Goal: Information Seeking & Learning: Find contact information

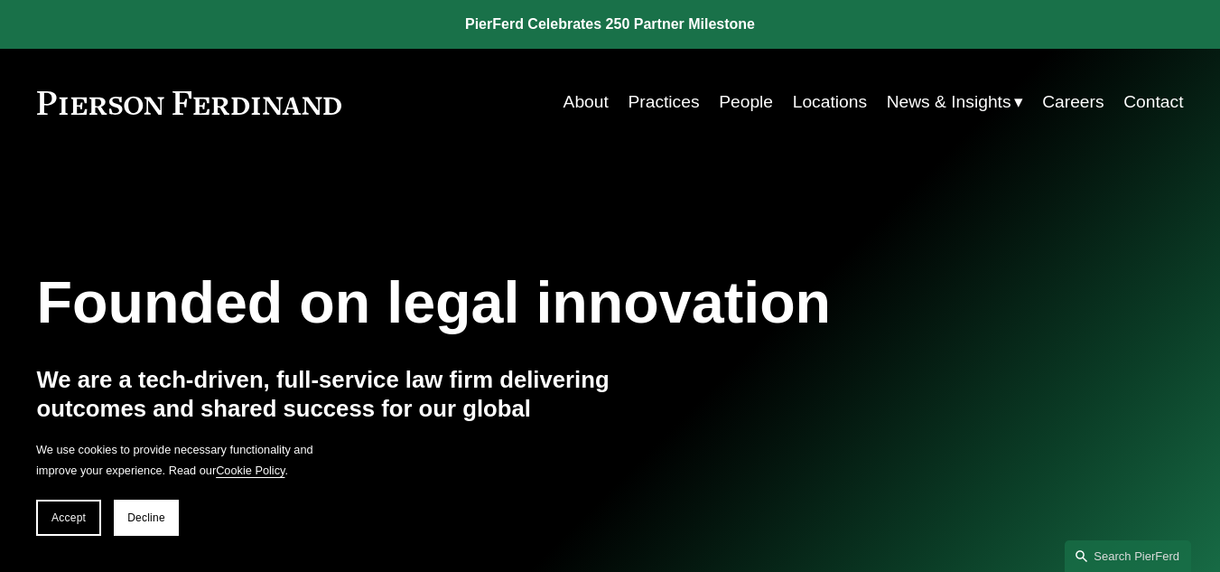
click at [822, 102] on link "Locations" at bounding box center [830, 102] width 74 height 34
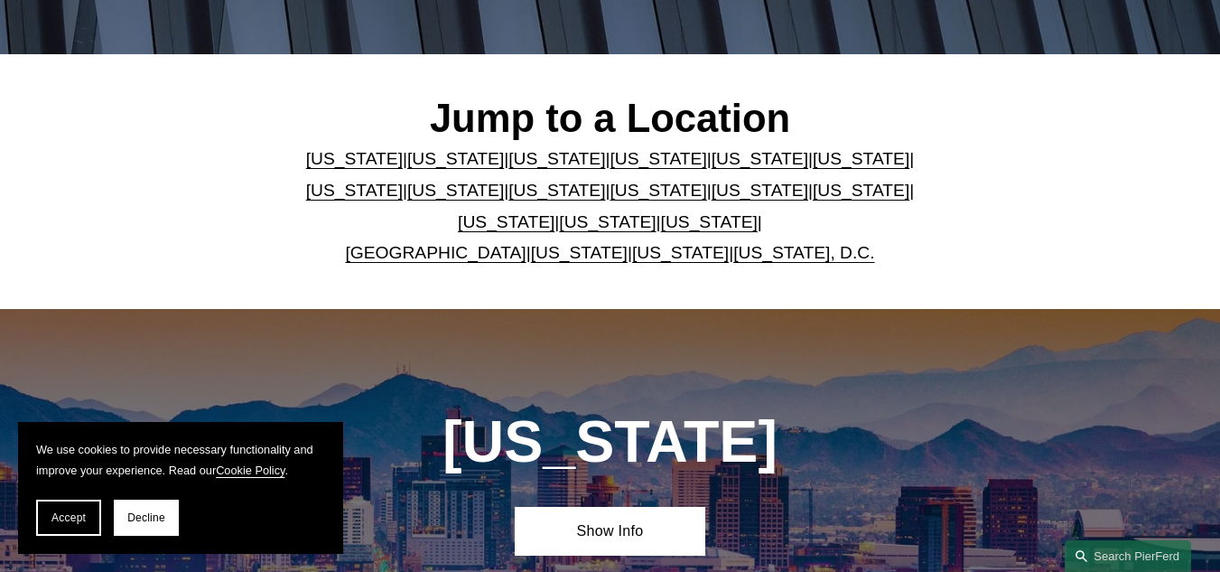
scroll to position [468, 0]
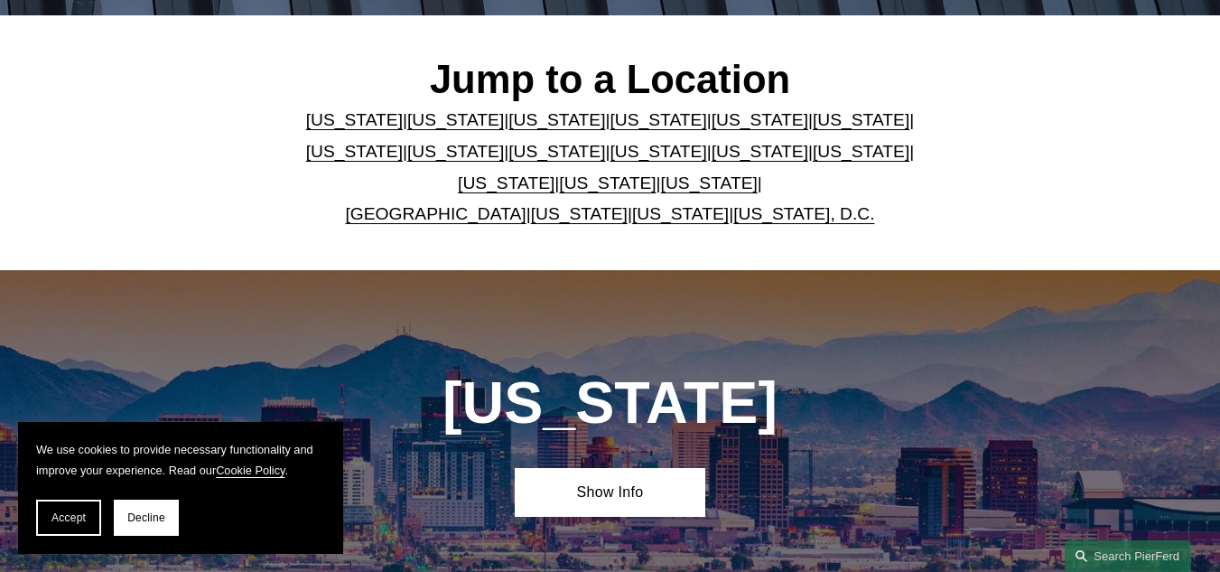
click at [429, 216] on link "[GEOGRAPHIC_DATA]" at bounding box center [435, 213] width 181 height 19
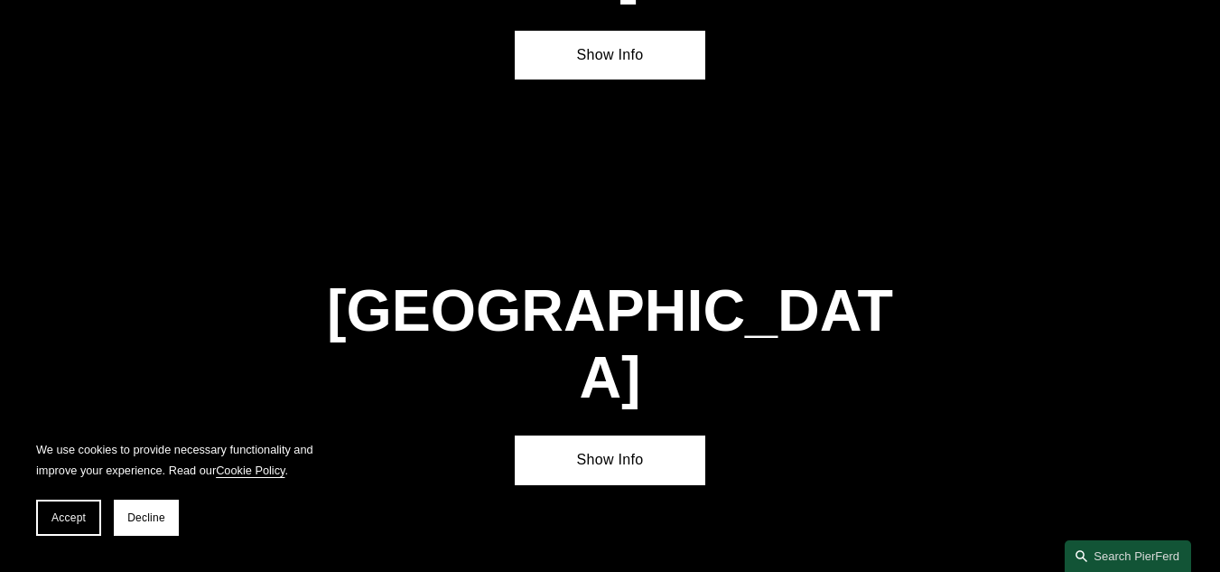
scroll to position [5976, 0]
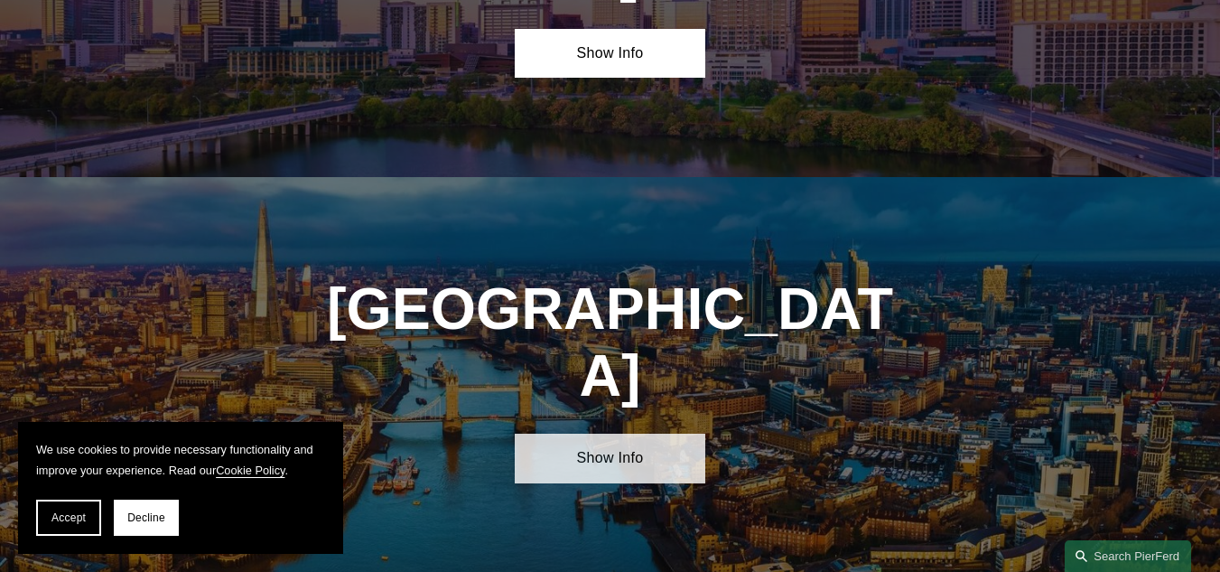
click at [591, 433] on link "Show Info" at bounding box center [610, 458] width 191 height 50
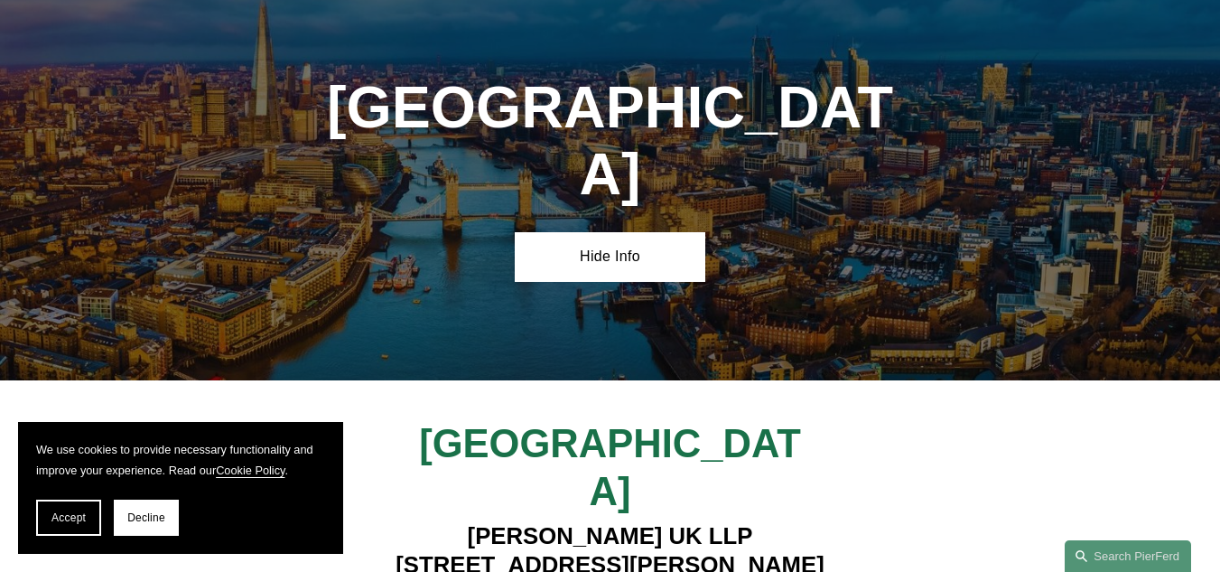
scroll to position [6191, 0]
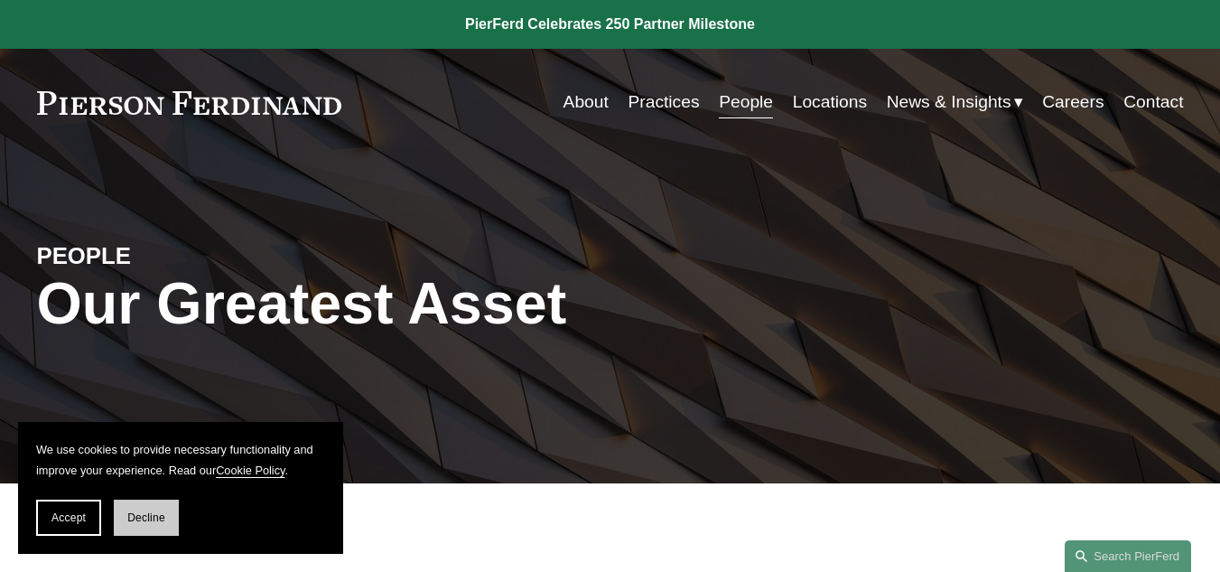
click at [158, 508] on button "Decline" at bounding box center [146, 517] width 65 height 36
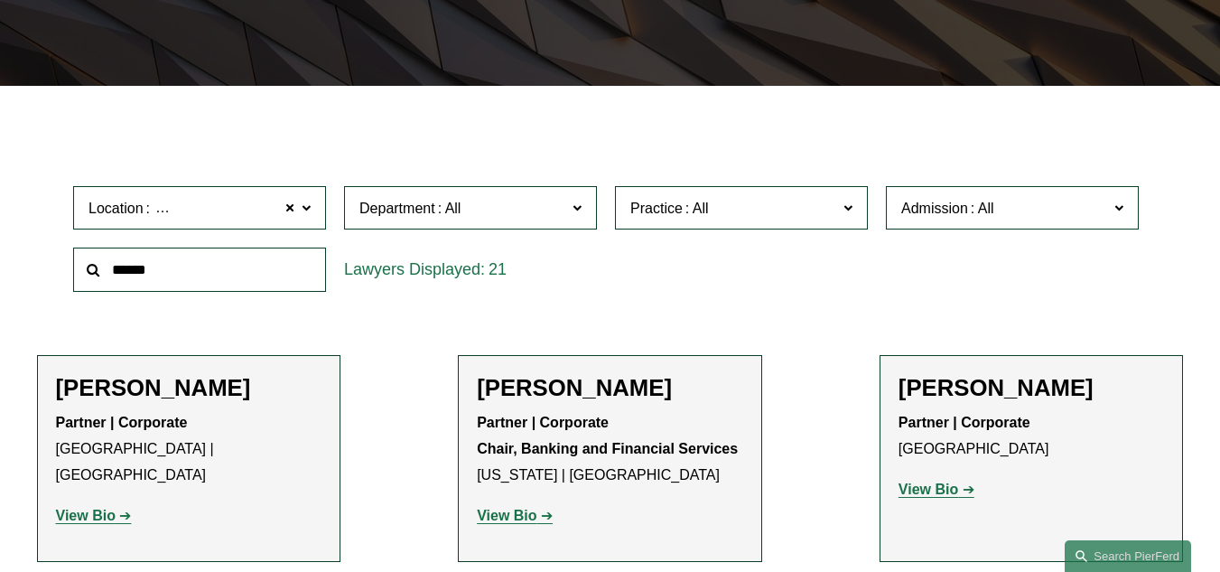
scroll to position [542, 0]
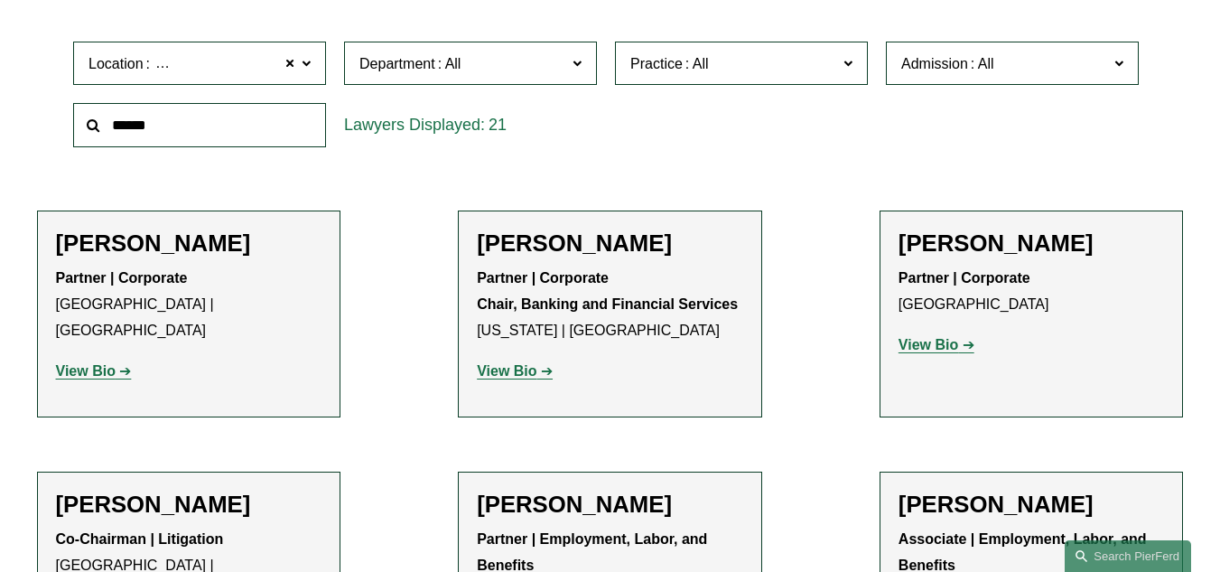
click at [95, 363] on strong "View Bio" at bounding box center [86, 370] width 60 height 15
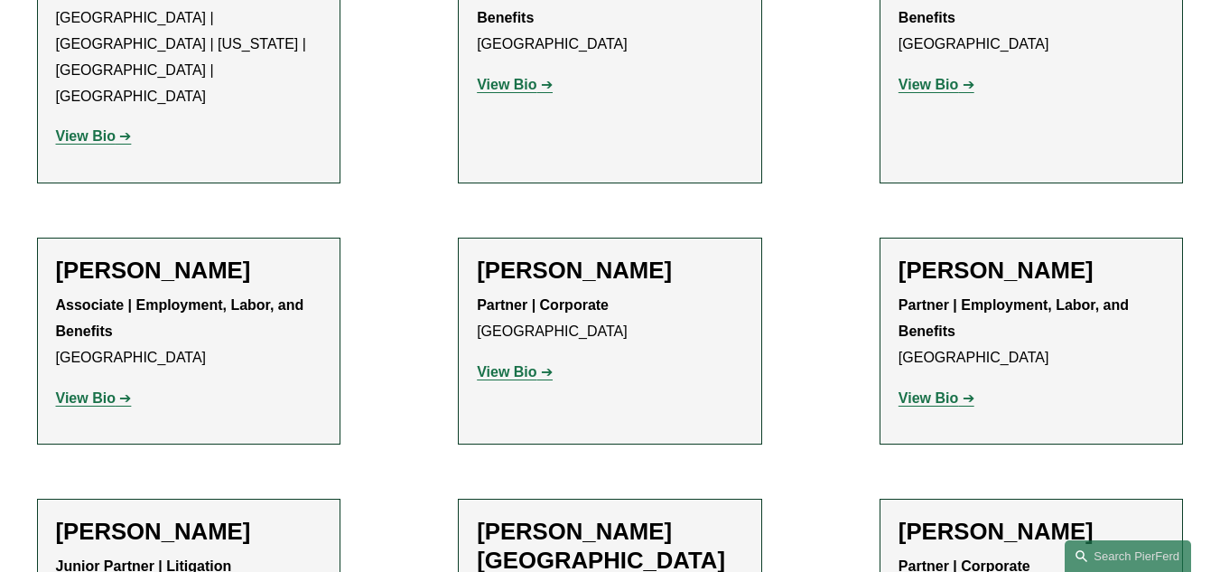
scroll to position [1096, 0]
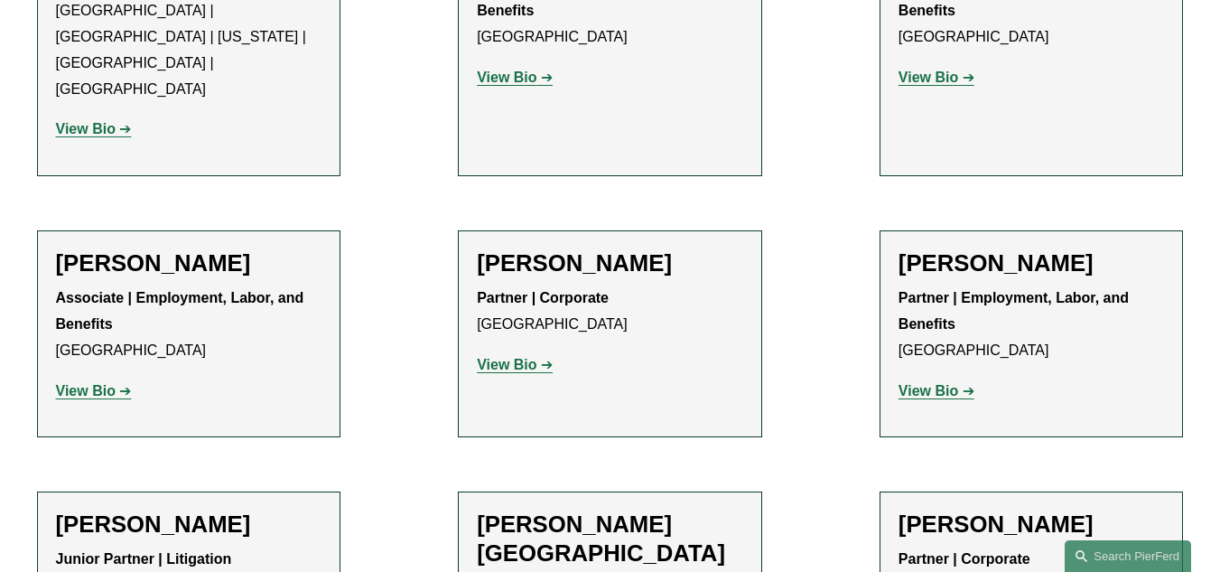
click at [522, 357] on strong "View Bio" at bounding box center [507, 364] width 60 height 15
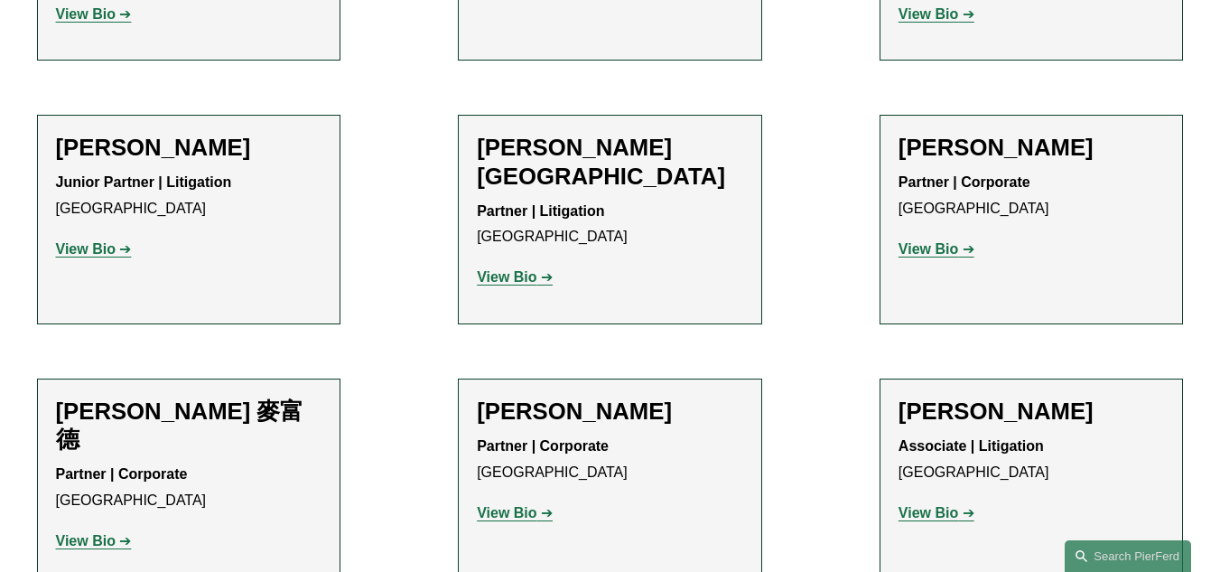
scroll to position [1478, 0]
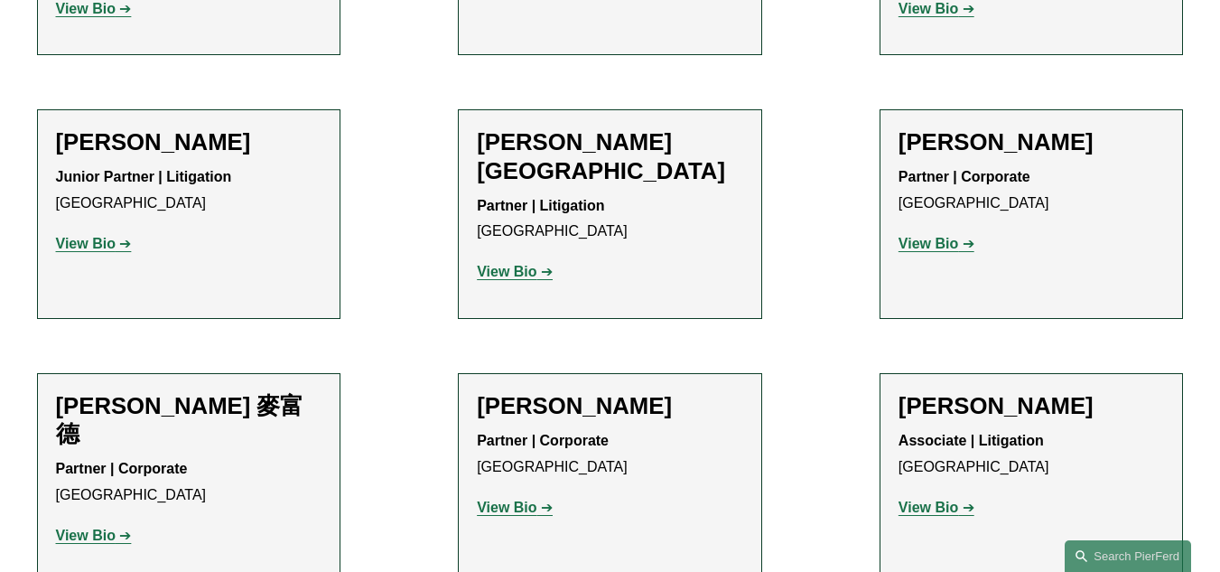
click at [927, 236] on strong "View Bio" at bounding box center [928, 243] width 60 height 15
click at [510, 499] on strong "View Bio" at bounding box center [507, 506] width 60 height 15
click at [113, 527] on strong "View Bio" at bounding box center [86, 534] width 60 height 15
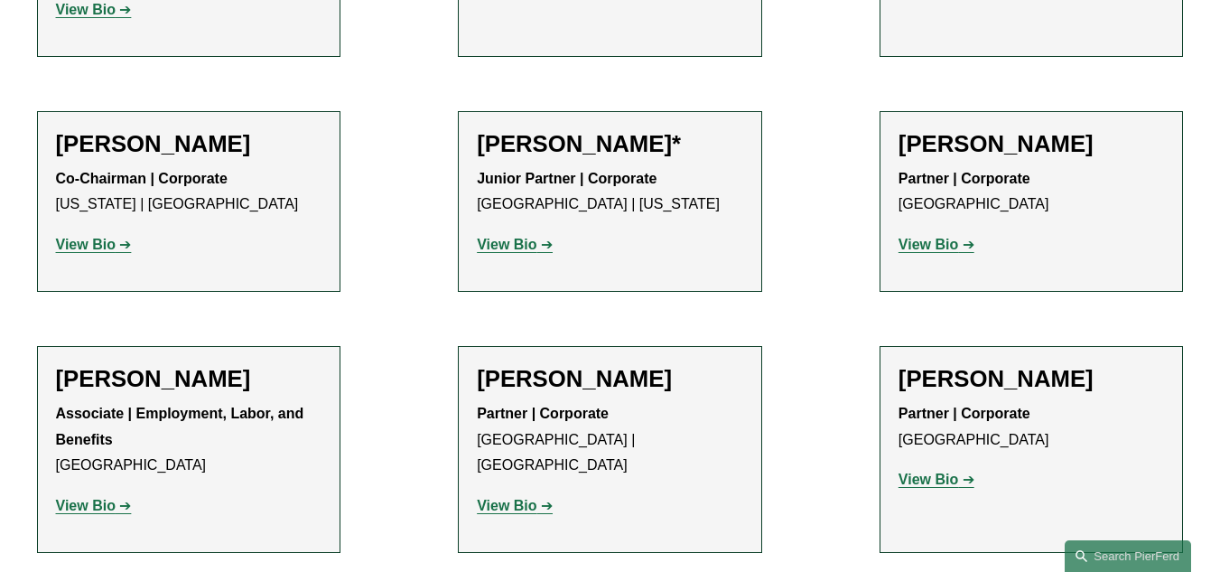
scroll to position [2019, 0]
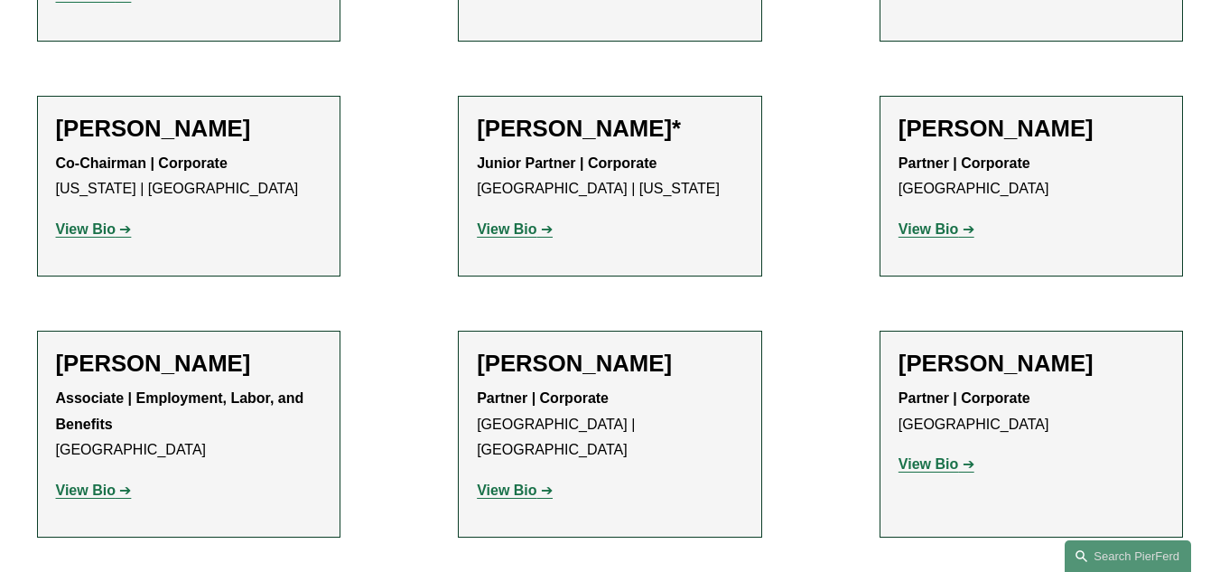
click at [931, 456] on strong "View Bio" at bounding box center [928, 463] width 60 height 15
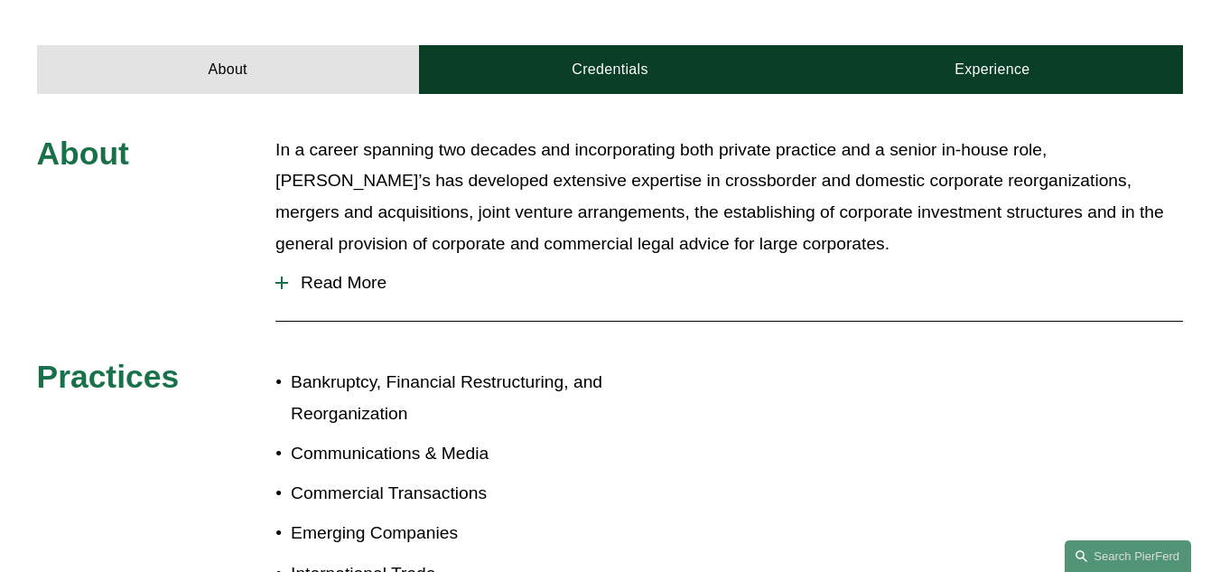
scroll to position [675, 0]
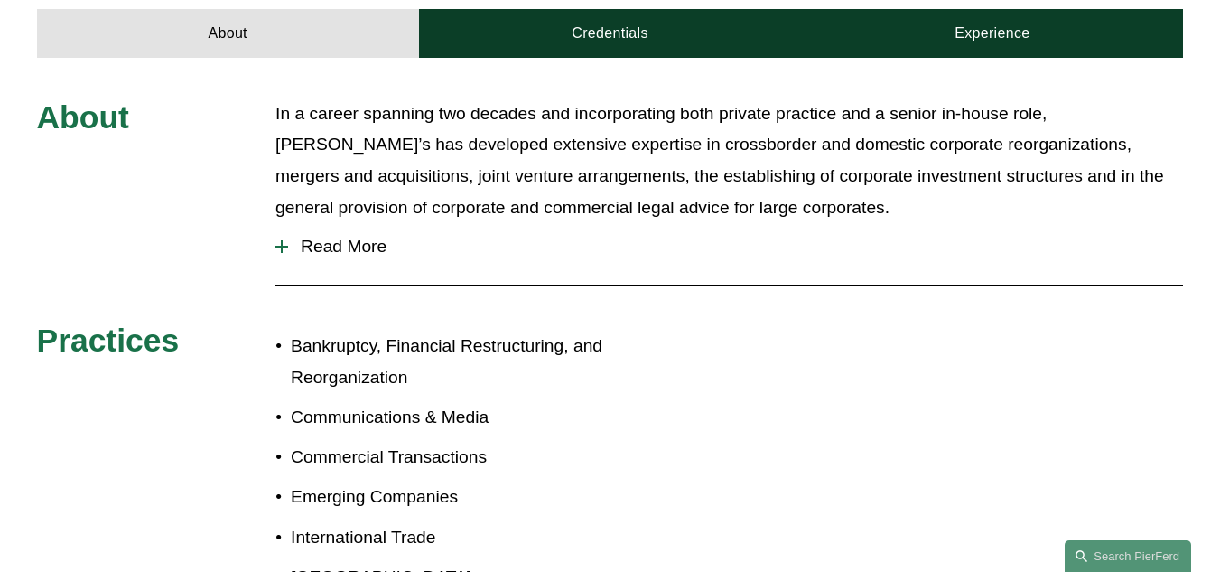
click at [372, 237] on span "Read More" at bounding box center [735, 247] width 895 height 20
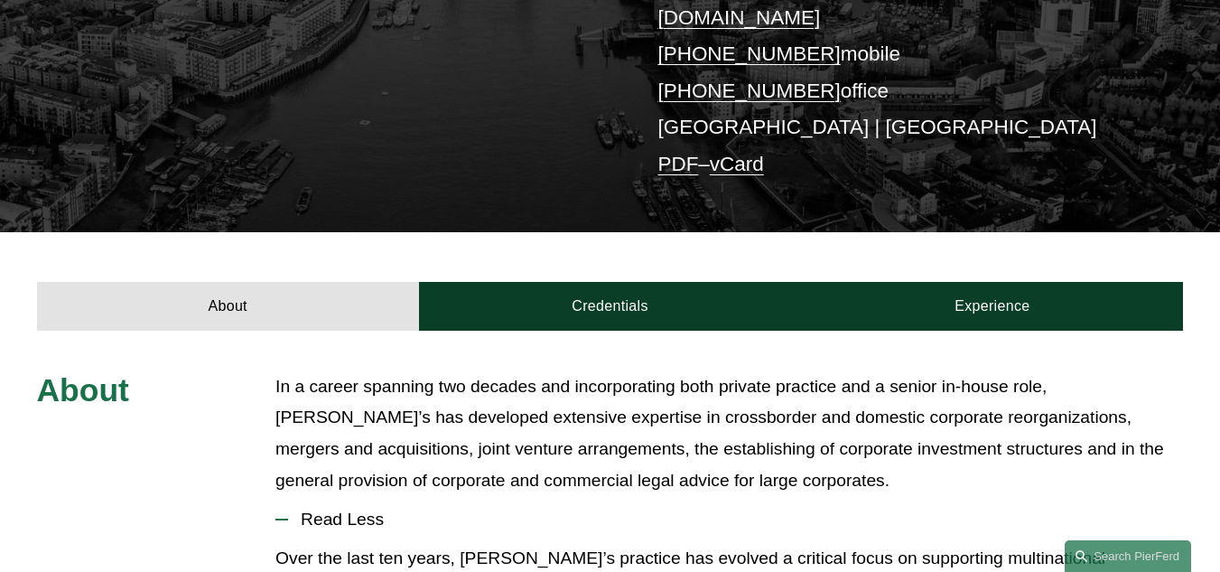
scroll to position [395, 0]
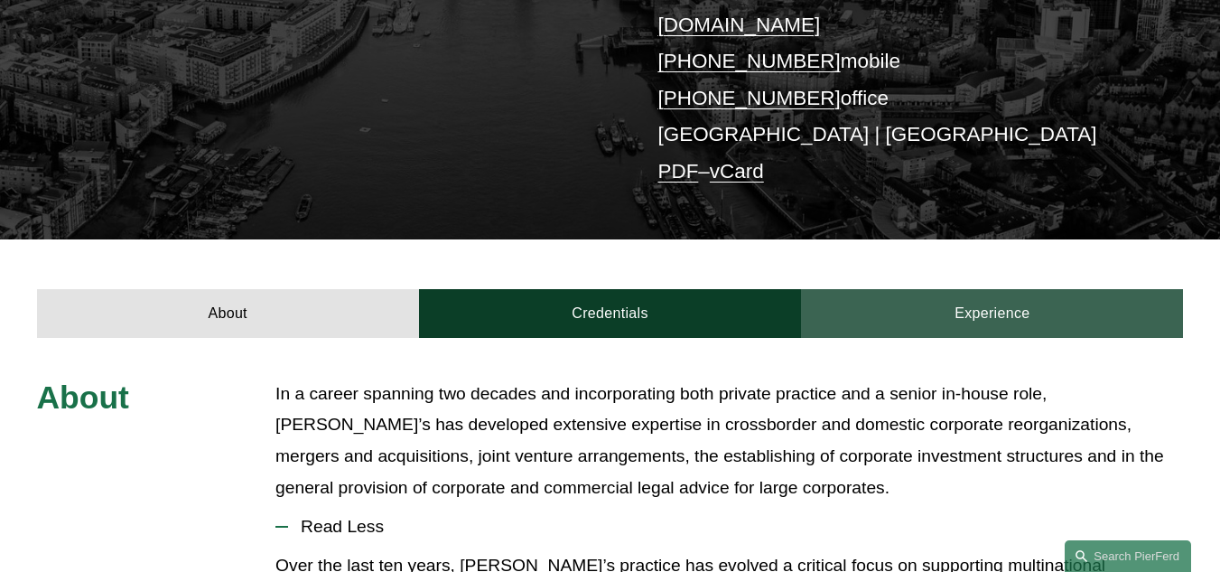
click at [1013, 289] on link "Experience" at bounding box center [992, 314] width 382 height 50
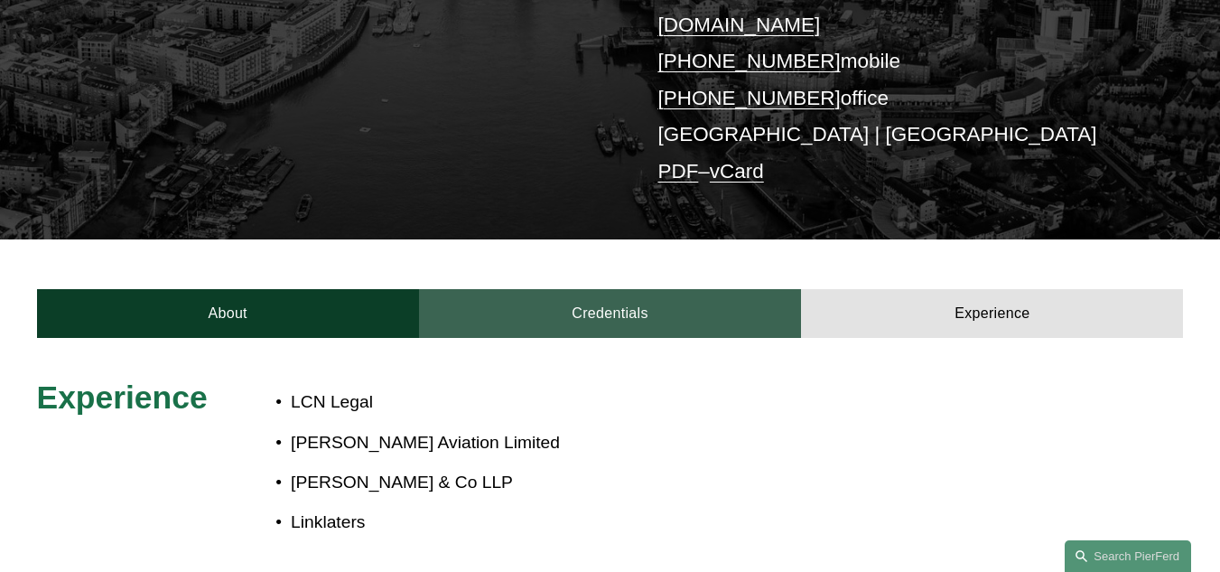
click at [661, 289] on link "Credentials" at bounding box center [610, 314] width 382 height 50
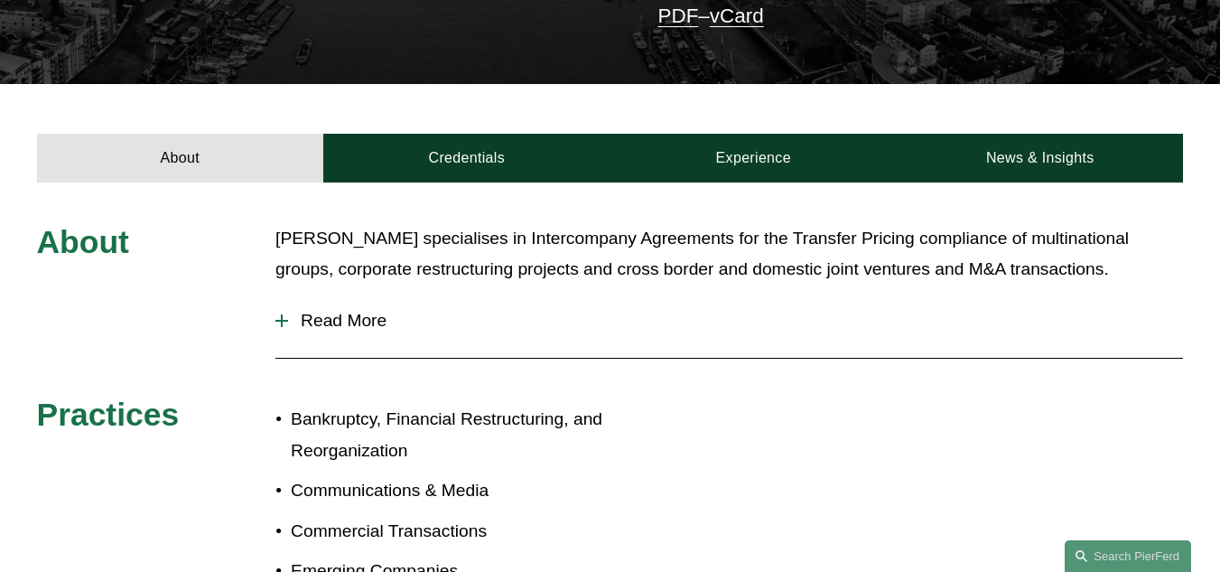
scroll to position [544, 0]
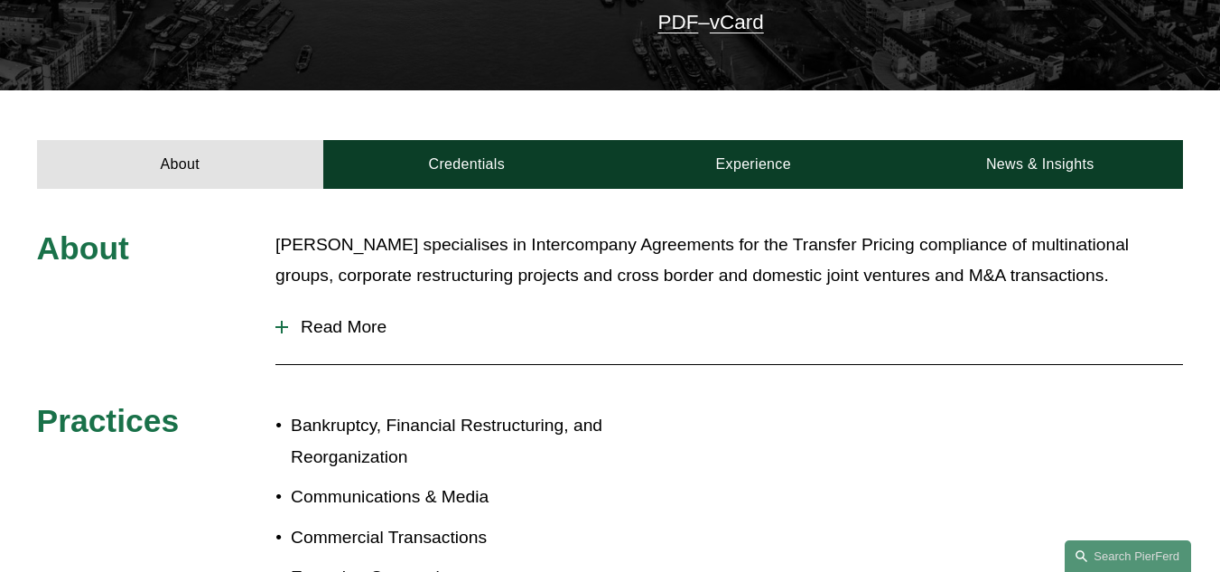
click at [379, 317] on span "Read More" at bounding box center [735, 327] width 895 height 20
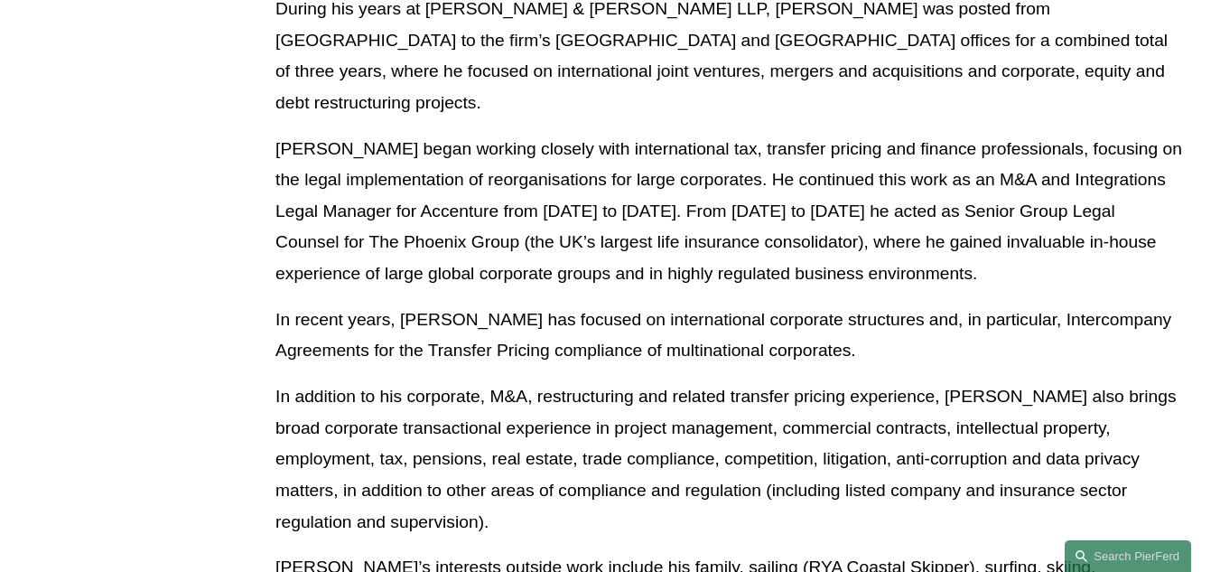
scroll to position [1260, 0]
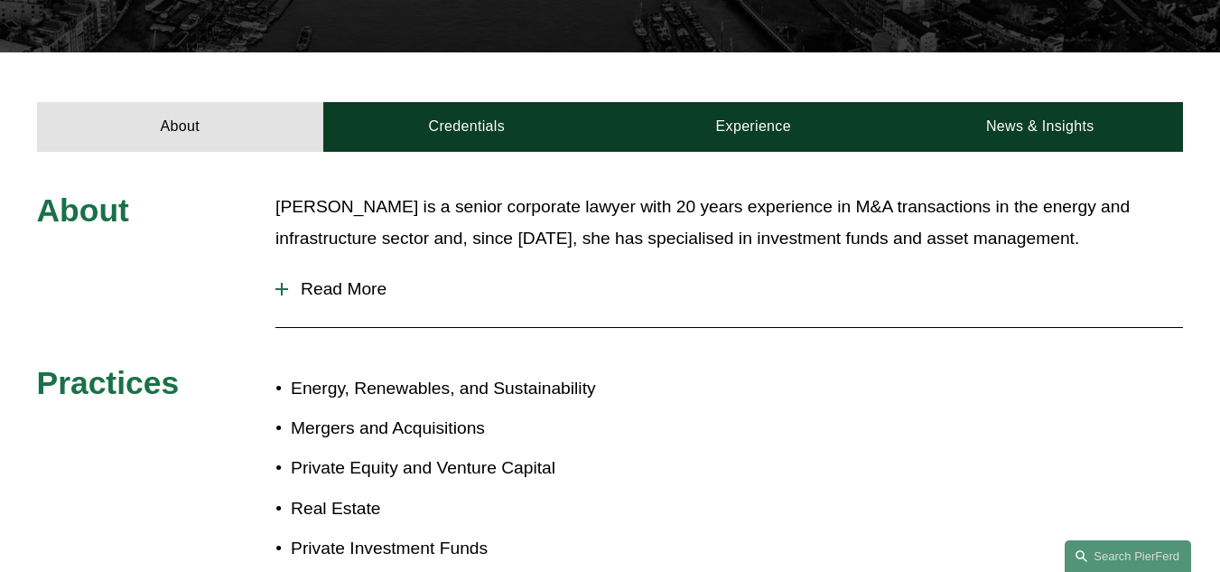
scroll to position [549, 0]
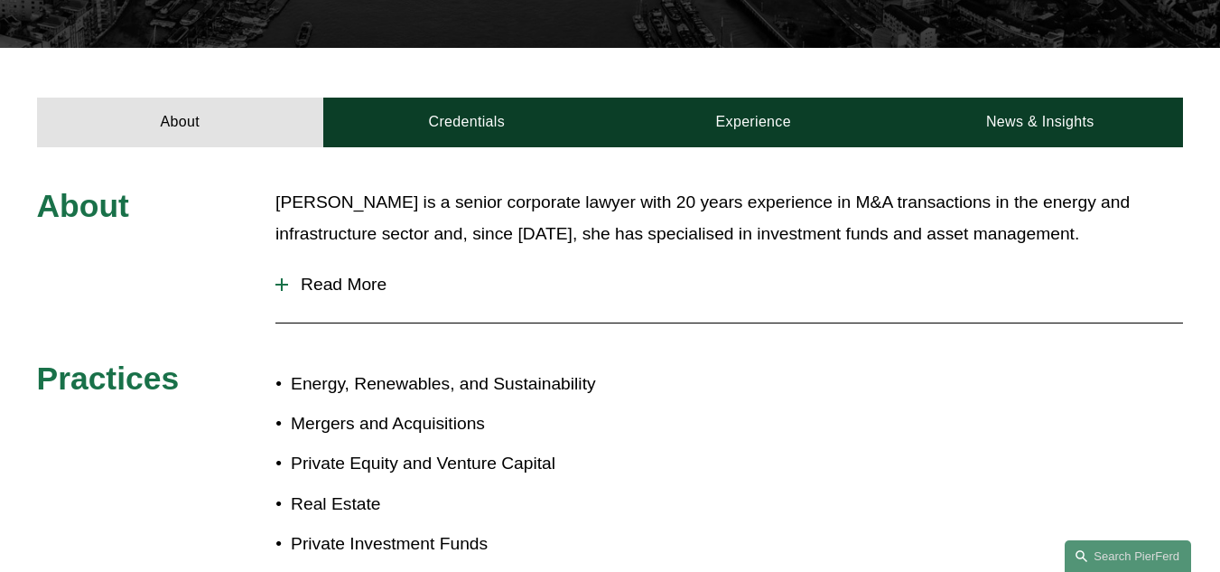
click at [340, 285] on span "Read More" at bounding box center [735, 285] width 895 height 20
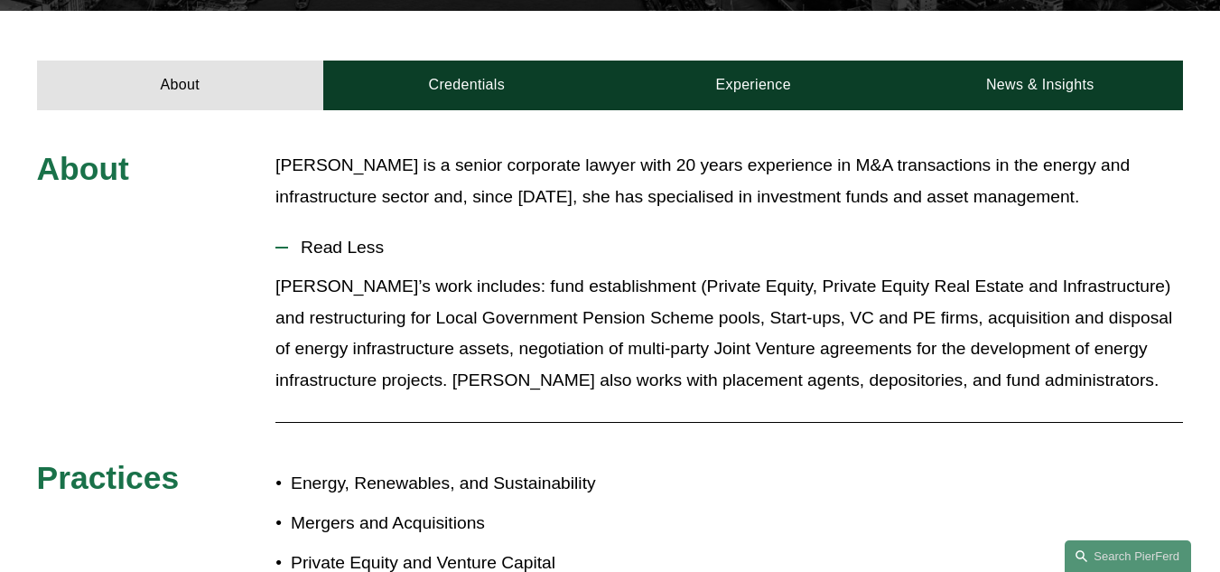
scroll to position [578, 0]
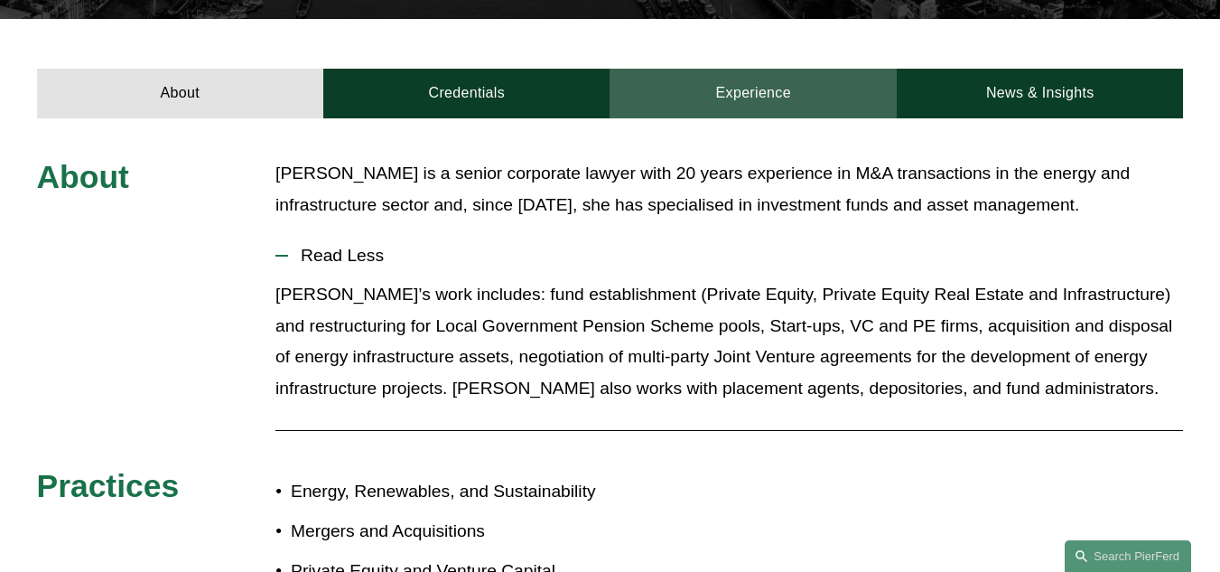
click at [771, 103] on link "Experience" at bounding box center [753, 94] width 287 height 50
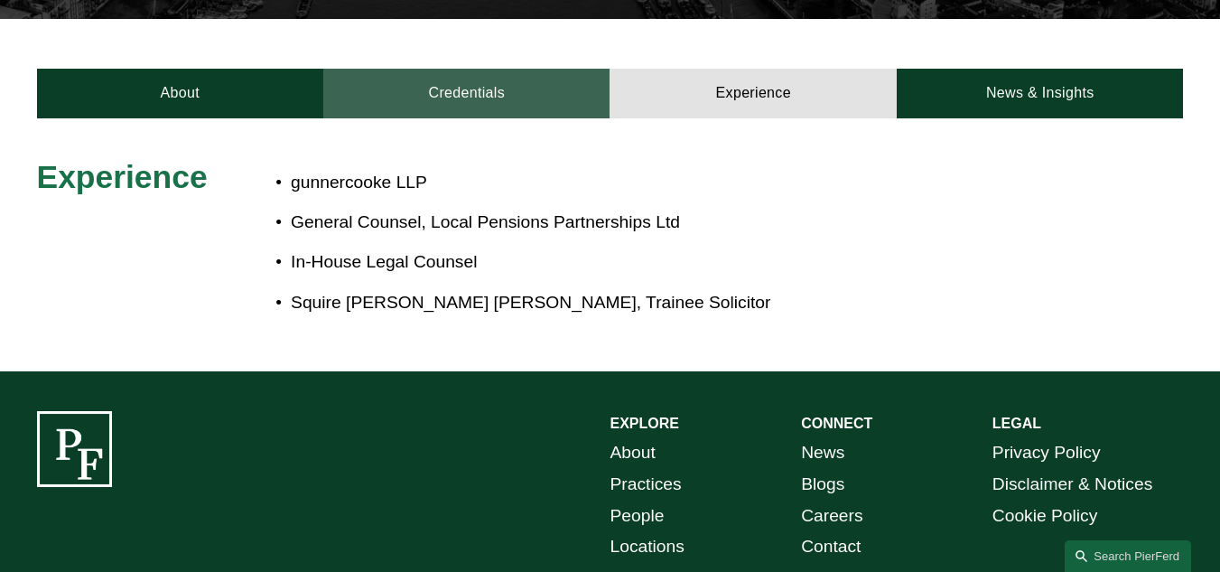
click at [500, 92] on link "Credentials" at bounding box center [466, 94] width 286 height 50
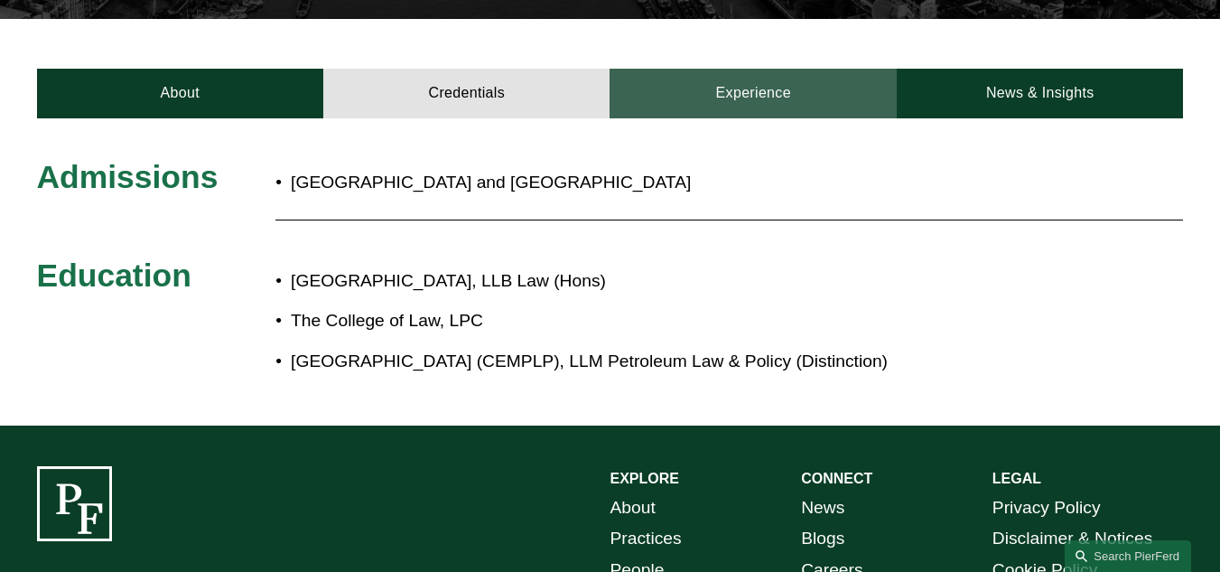
click at [709, 93] on link "Experience" at bounding box center [753, 94] width 287 height 50
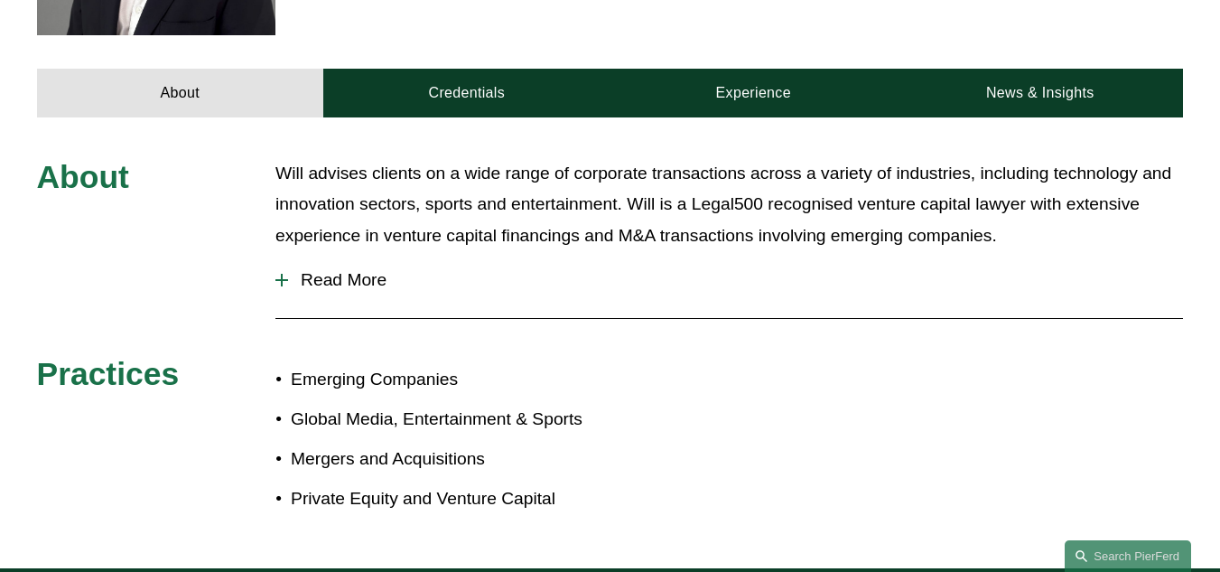
scroll to position [710, 0]
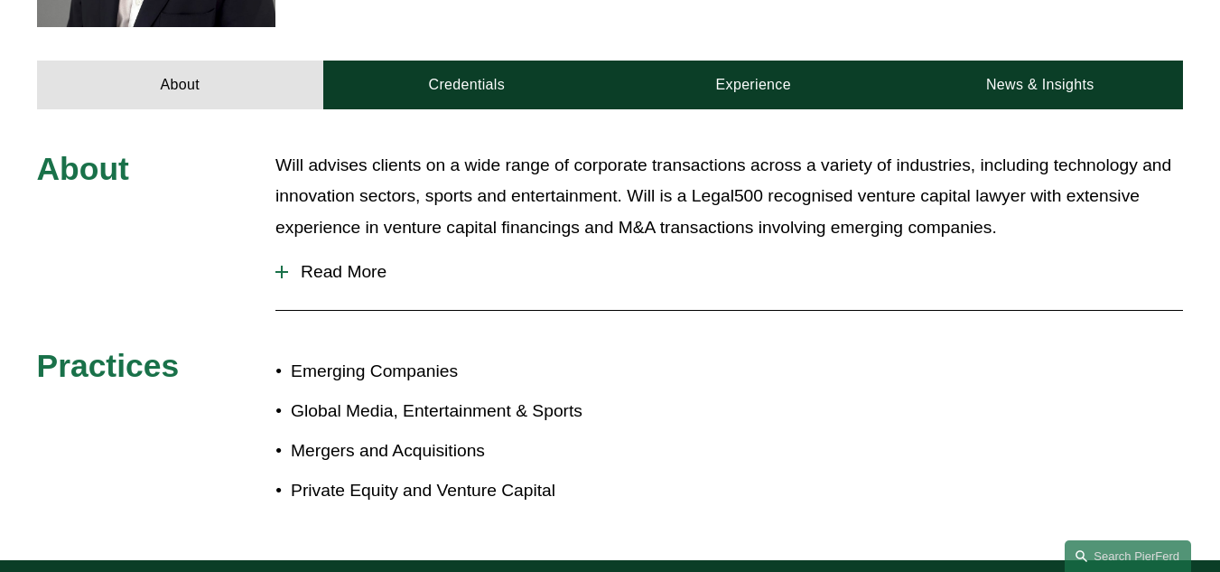
click at [324, 262] on span "Read More" at bounding box center [735, 272] width 895 height 20
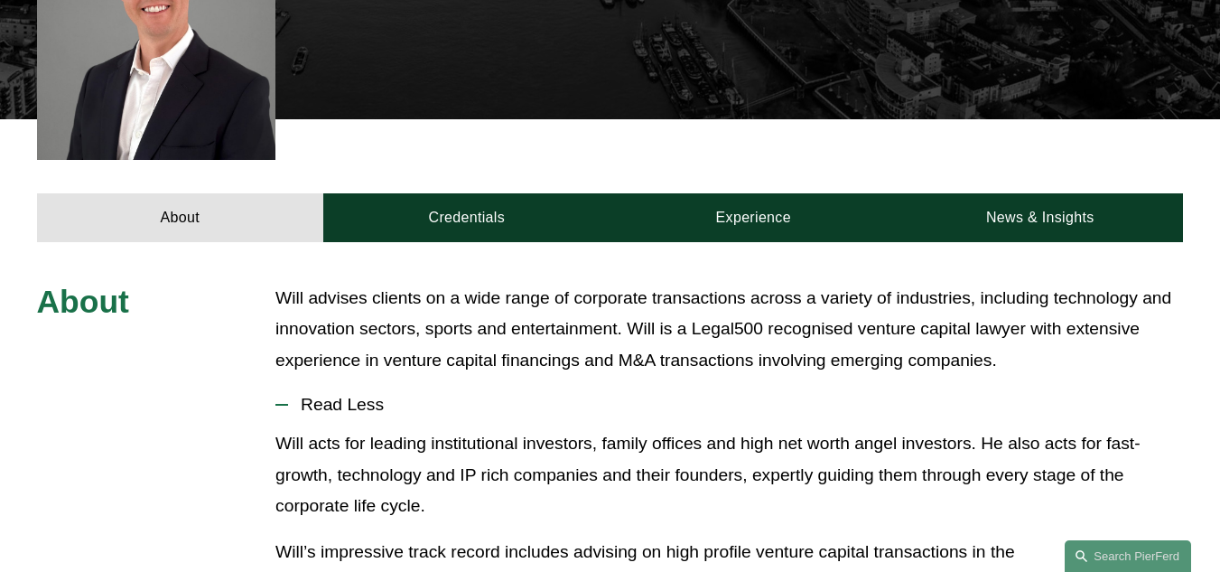
scroll to position [571, 0]
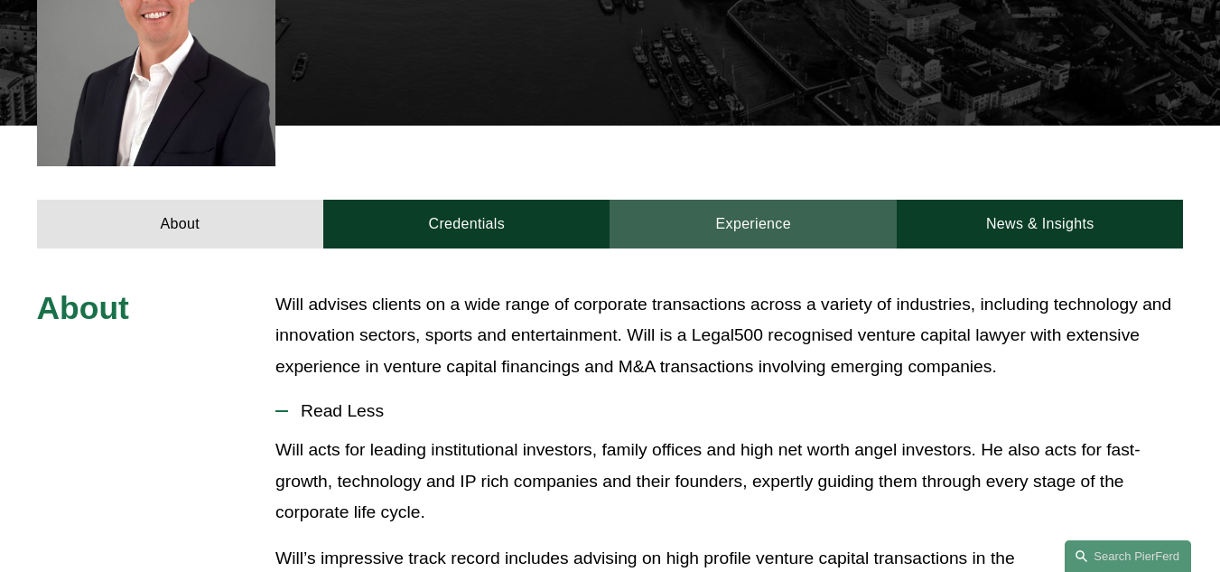
click at [749, 200] on link "Experience" at bounding box center [753, 225] width 287 height 50
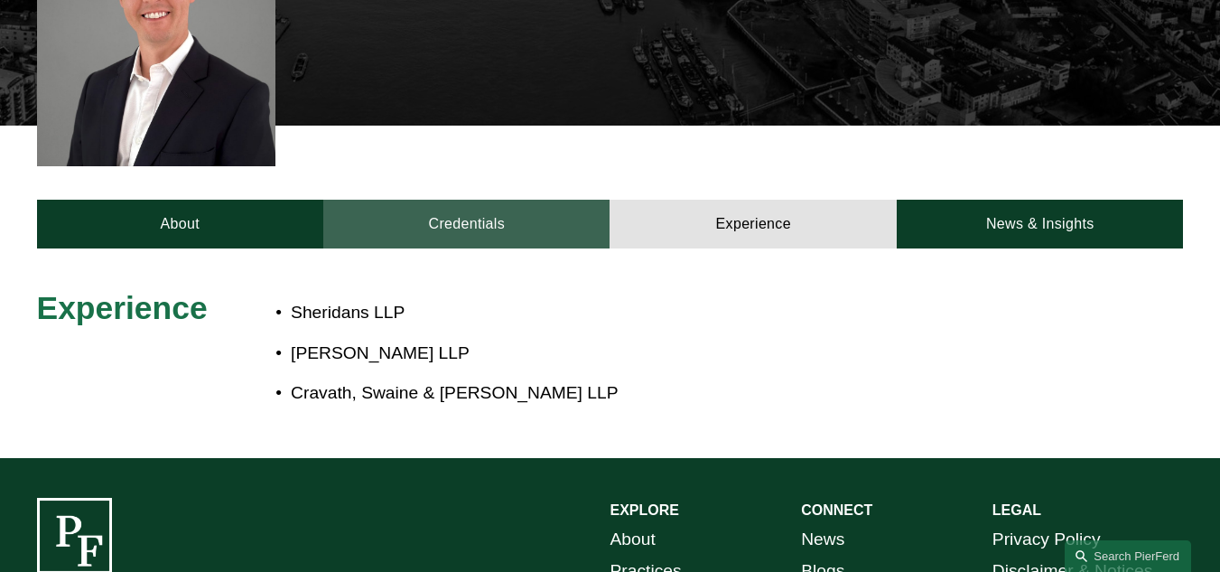
click at [457, 200] on link "Credentials" at bounding box center [466, 225] width 286 height 50
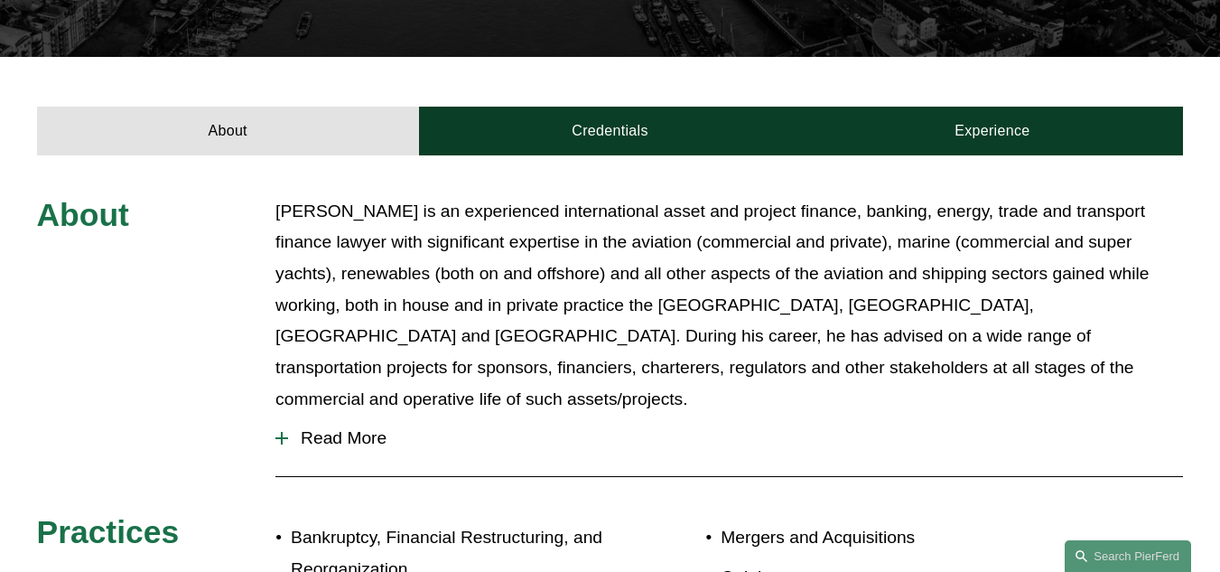
scroll to position [566, 0]
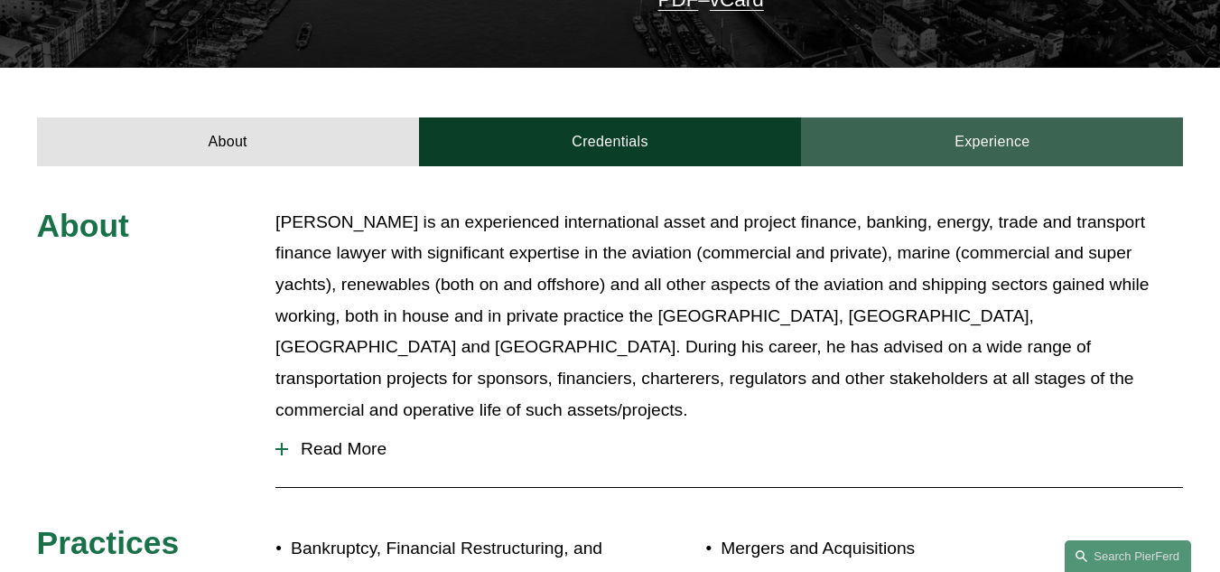
click at [997, 117] on link "Experience" at bounding box center [992, 142] width 382 height 50
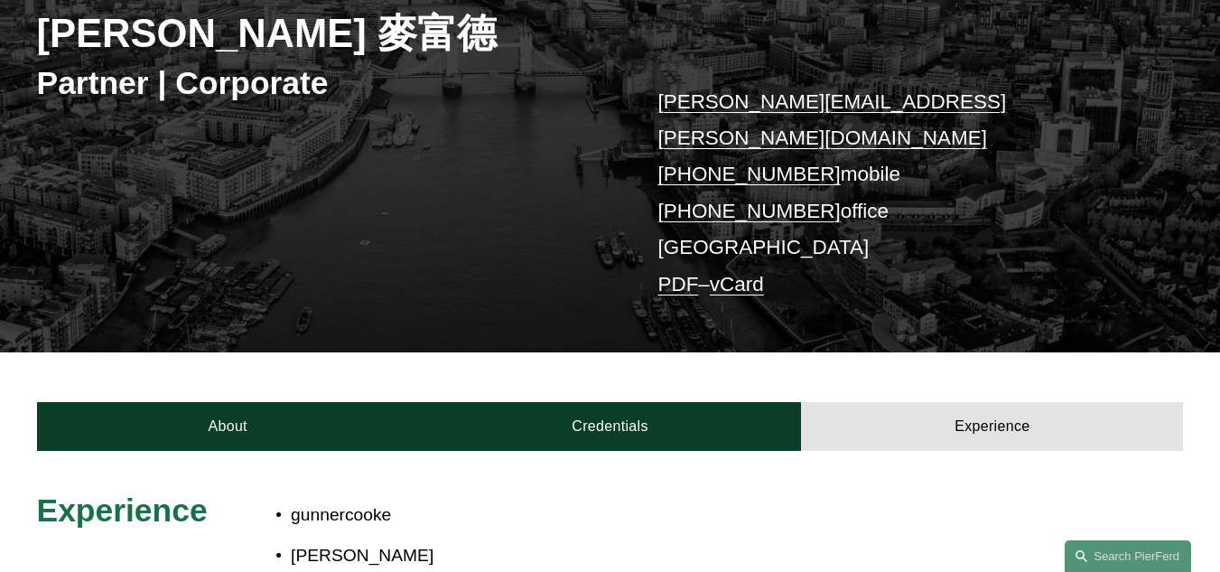
scroll to position [286, 0]
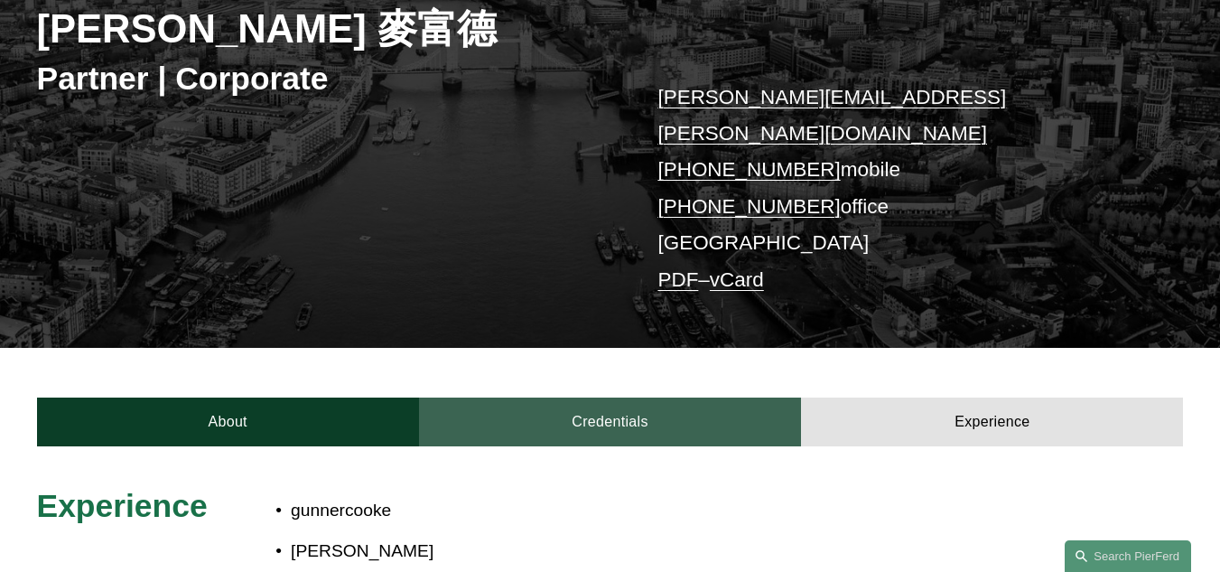
click at [629, 400] on link "Credentials" at bounding box center [610, 422] width 382 height 50
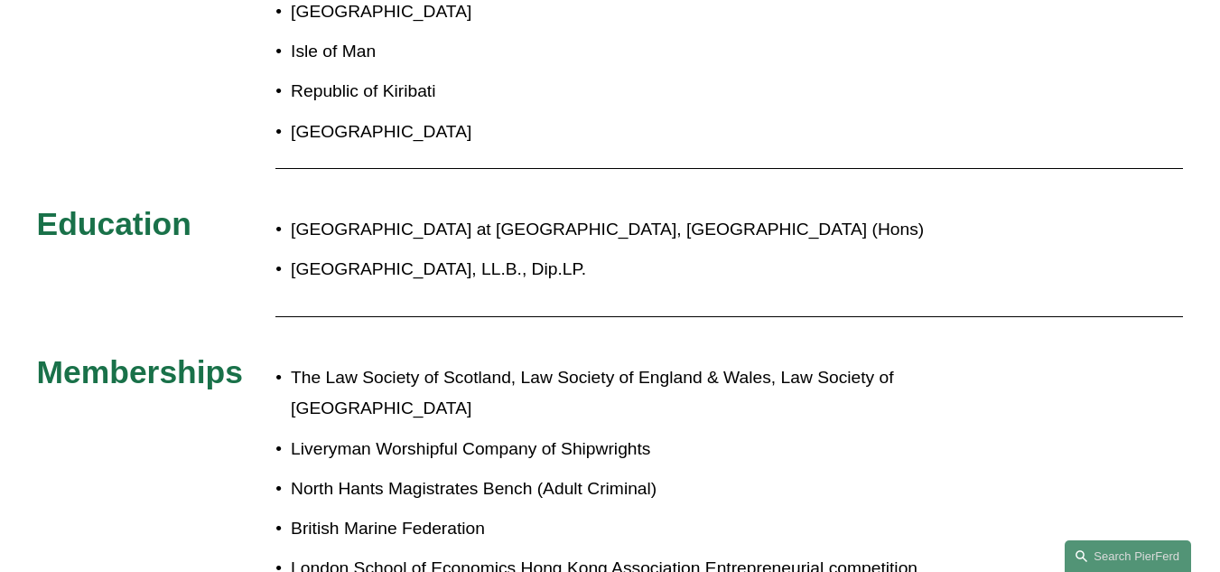
scroll to position [868, 0]
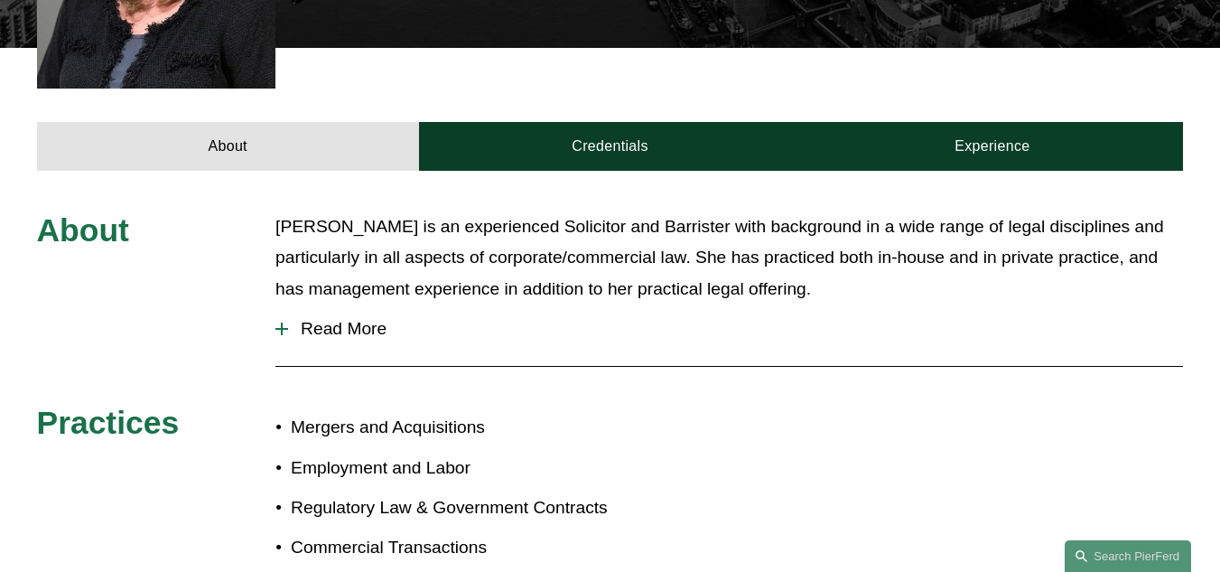
scroll to position [655, 0]
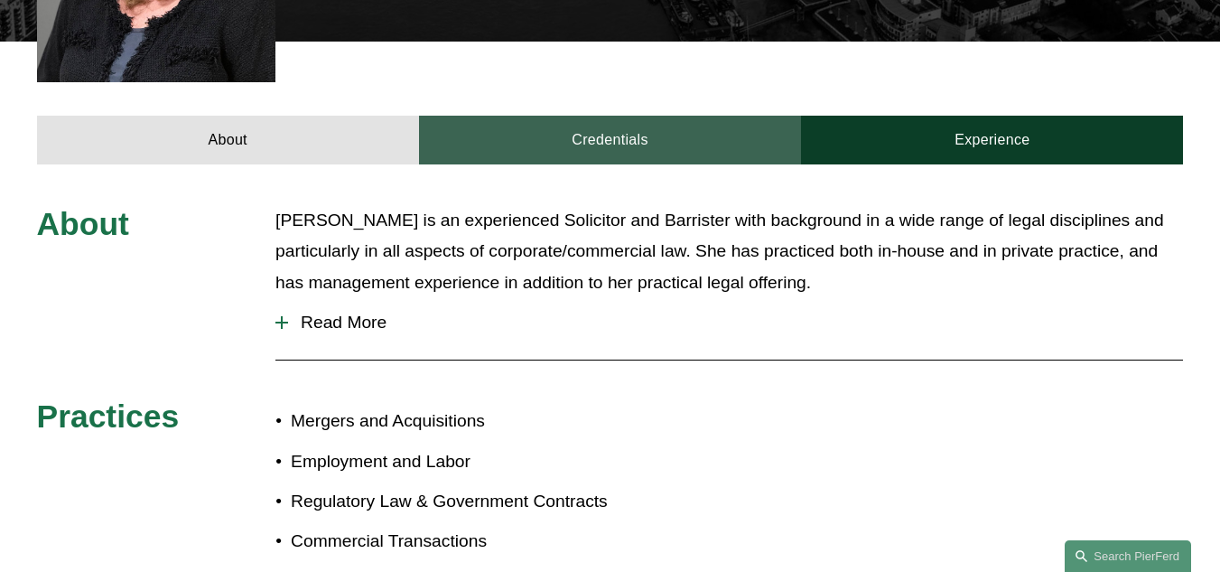
click at [599, 116] on link "Credentials" at bounding box center [610, 141] width 382 height 50
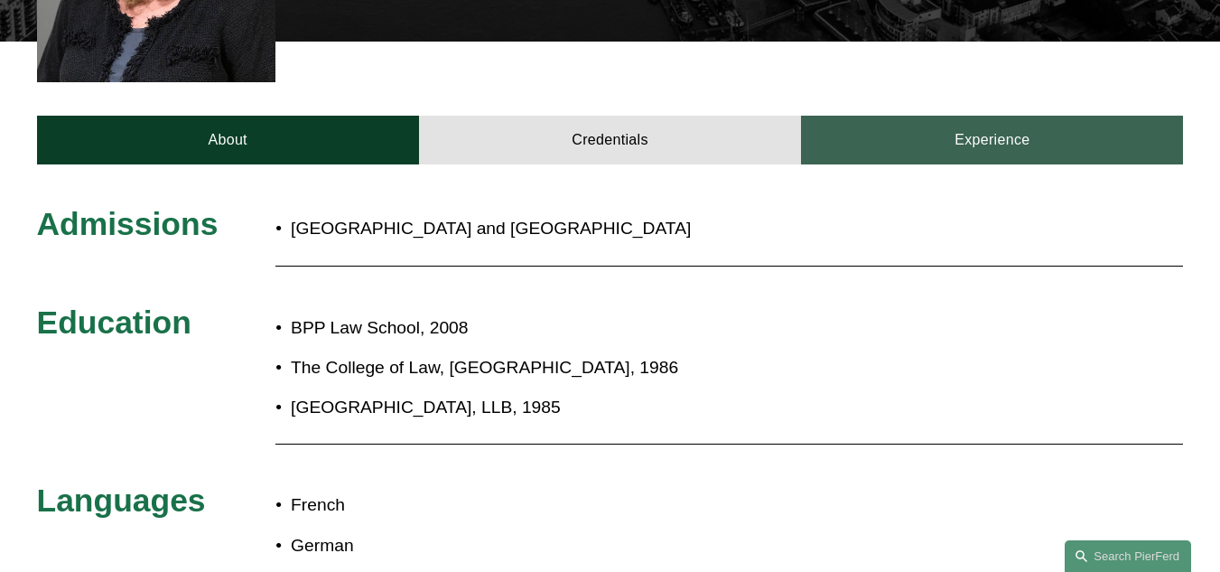
click at [912, 116] on link "Experience" at bounding box center [992, 141] width 382 height 50
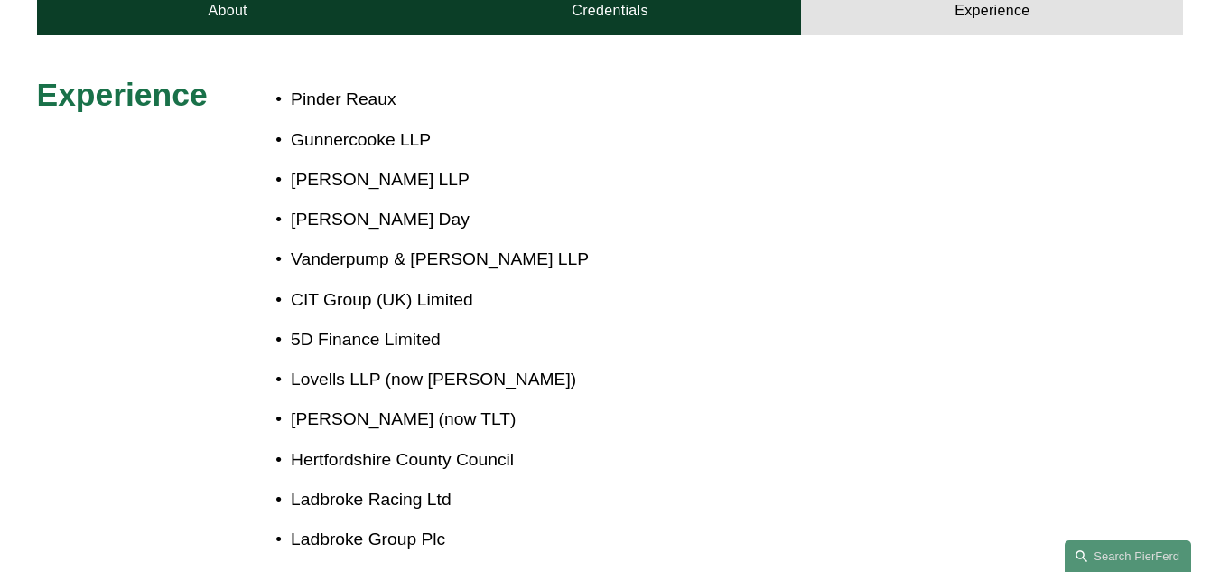
scroll to position [781, 0]
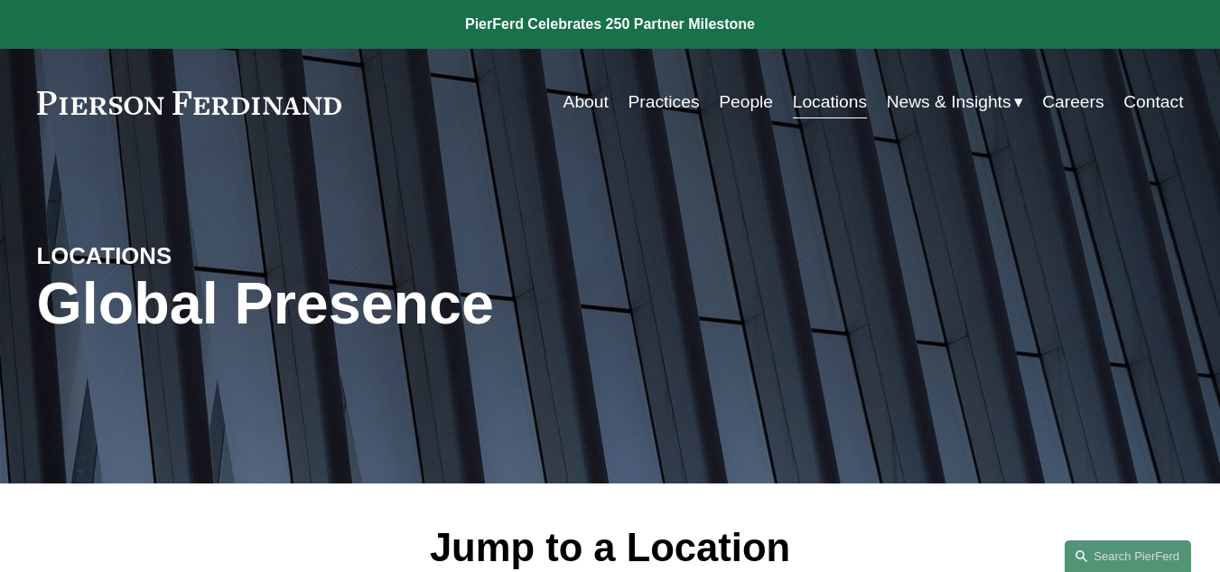
scroll to position [6191, 0]
